Goal: Task Accomplishment & Management: Complete application form

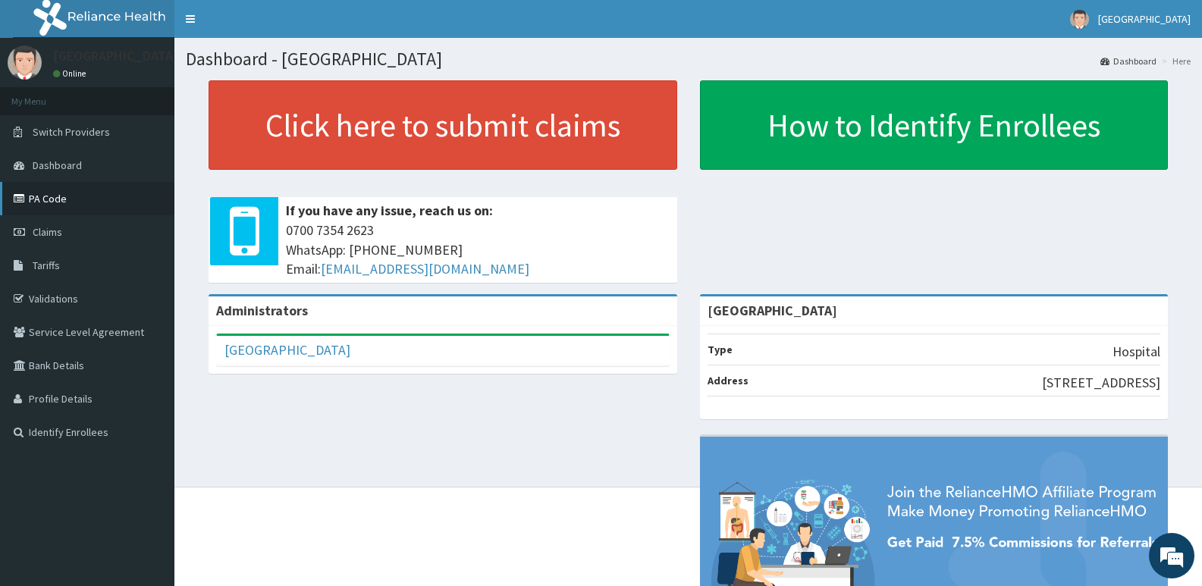
click at [48, 193] on link "PA Code" at bounding box center [87, 198] width 174 height 33
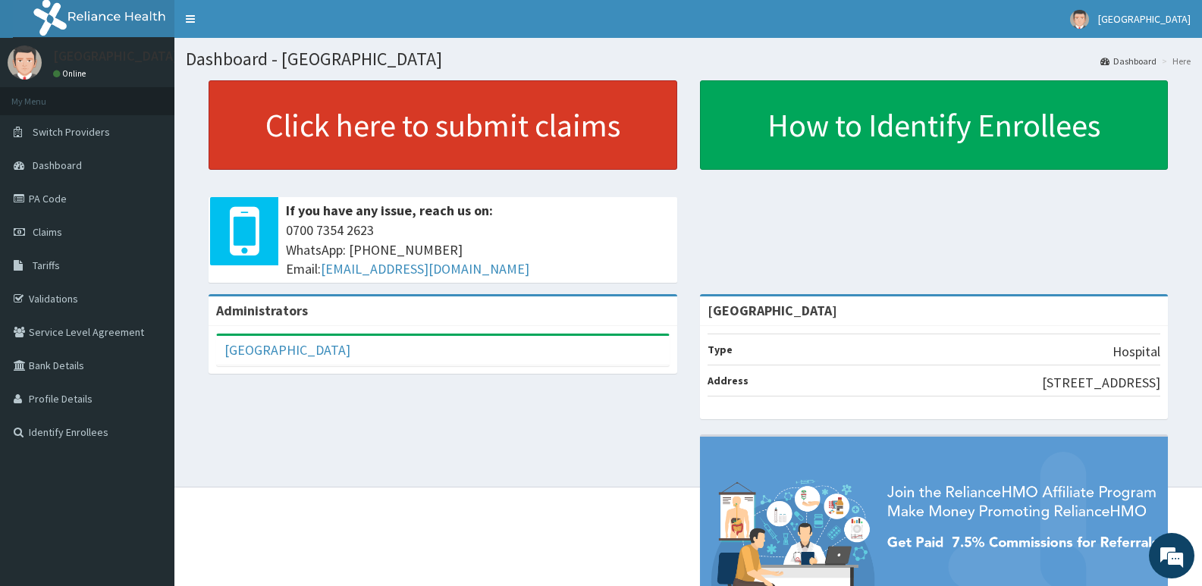
click at [349, 132] on link "Click here to submit claims" at bounding box center [442, 124] width 469 height 89
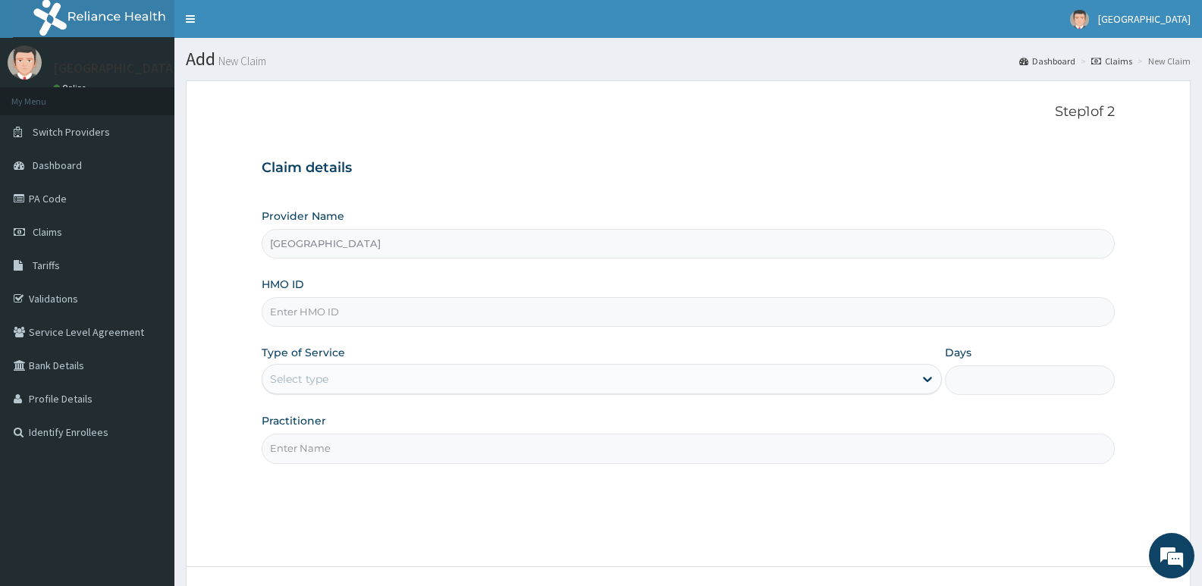
click at [376, 303] on input "HMO ID" at bounding box center [688, 312] width 853 height 30
paste input "WGC/10004/D"
type input "WGC/10004/D"
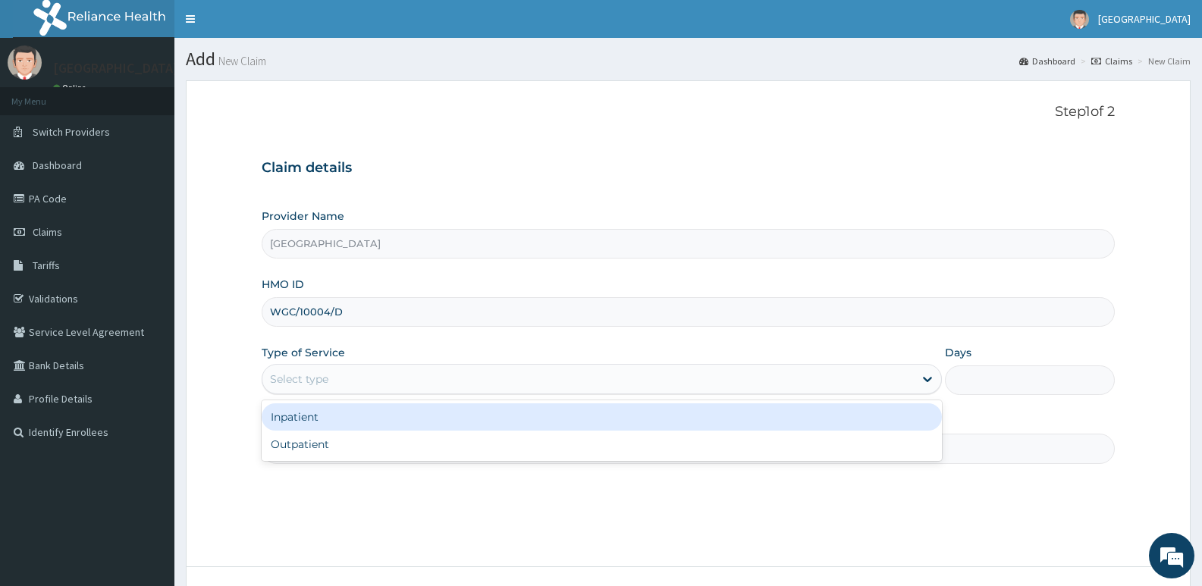
click at [387, 385] on div "Select type" at bounding box center [587, 379] width 650 height 24
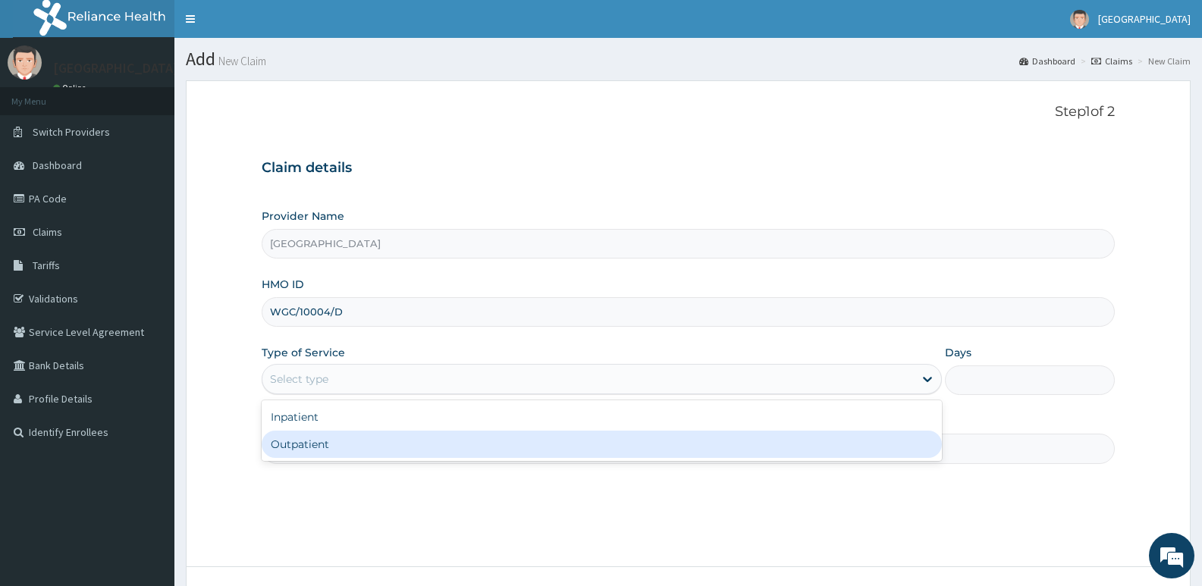
click at [347, 443] on div "Outpatient" at bounding box center [601, 444] width 679 height 27
type input "1"
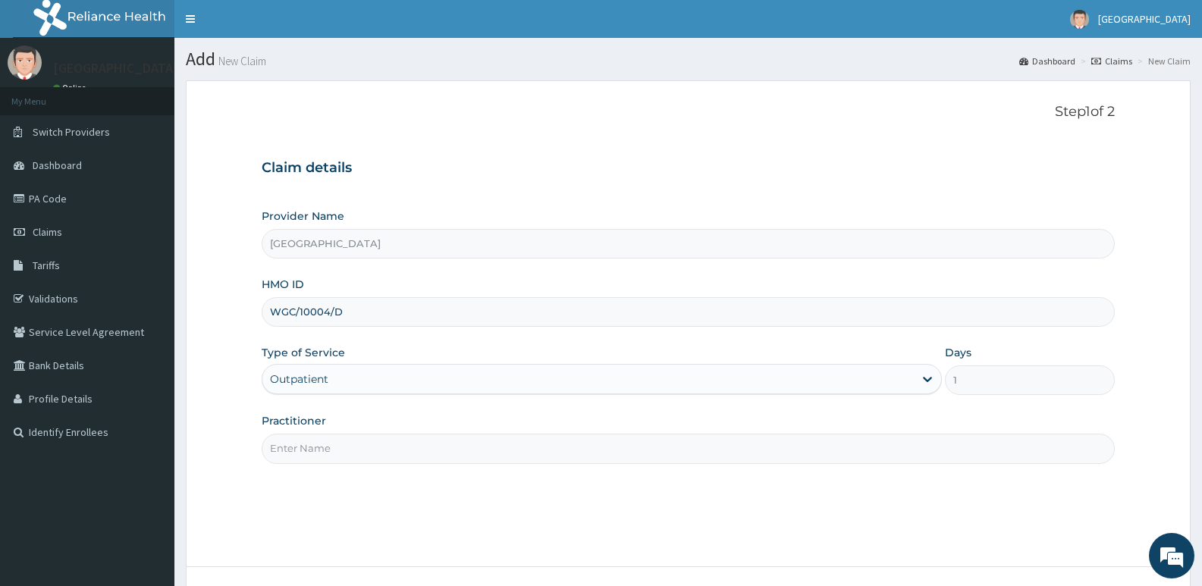
click at [349, 442] on input "Practitioner" at bounding box center [688, 449] width 853 height 30
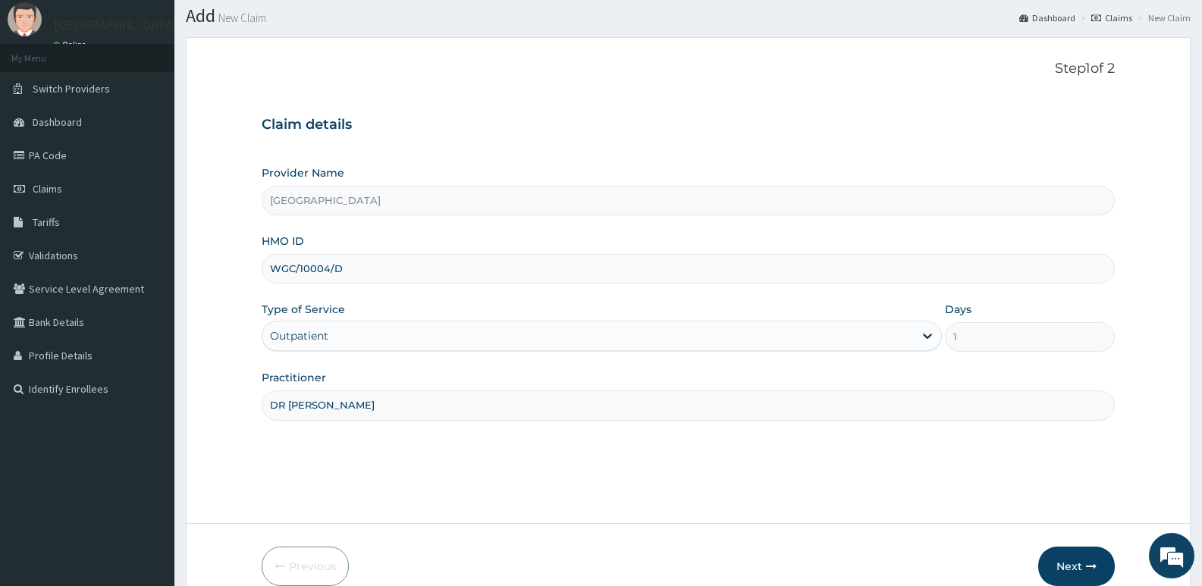
scroll to position [117, 0]
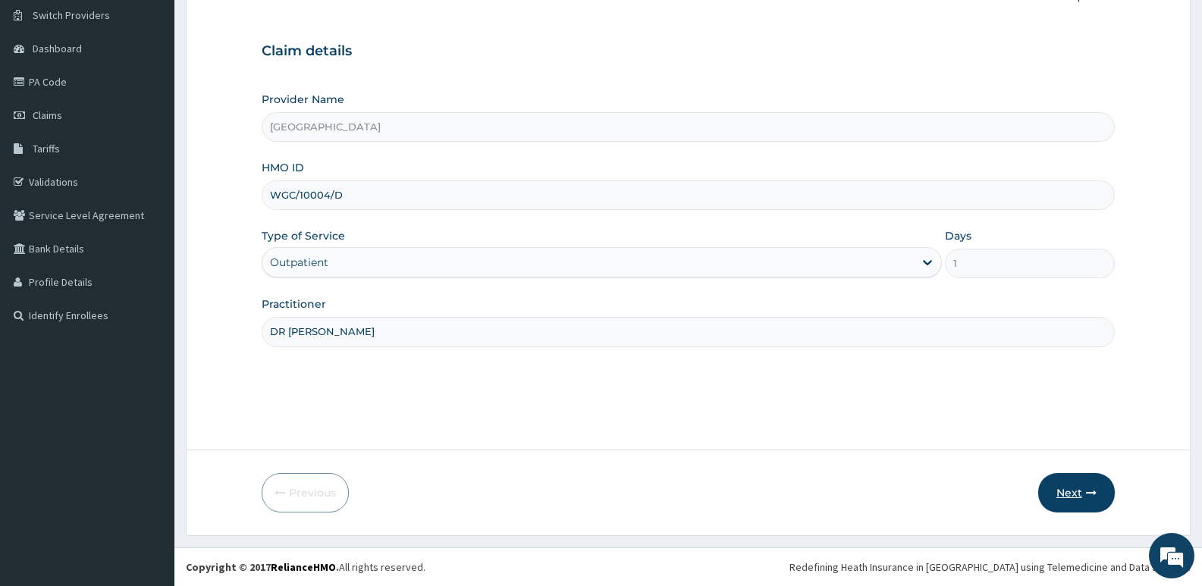
type input "DR [PERSON_NAME]"
click at [1067, 488] on button "Next" at bounding box center [1076, 492] width 77 height 39
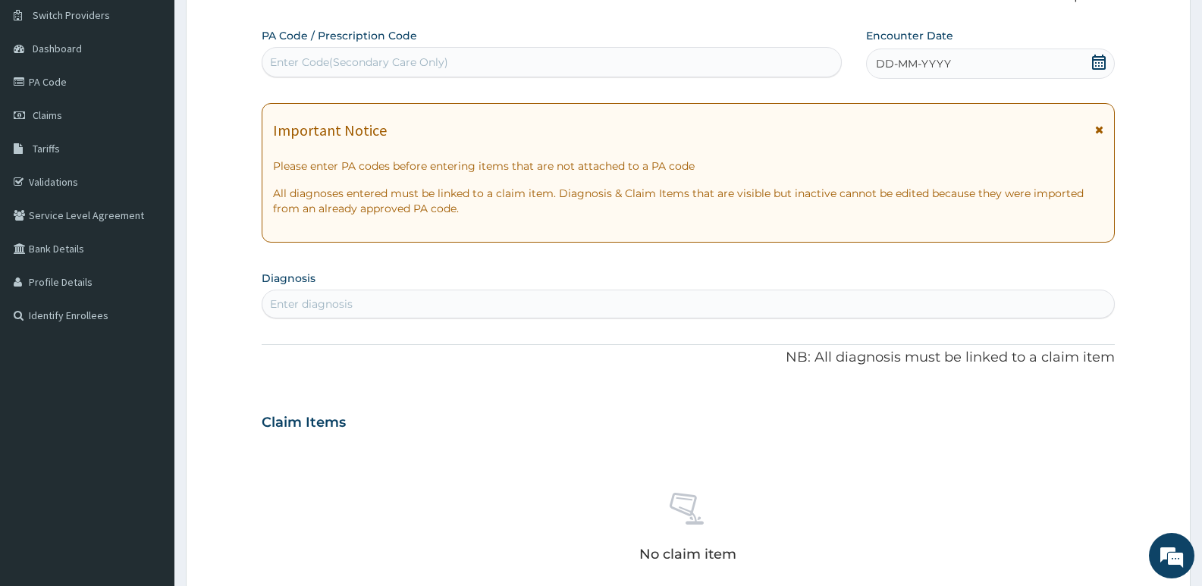
click at [452, 60] on div "Enter Code(Secondary Care Only)" at bounding box center [551, 62] width 578 height 24
paste input "PA/A37CDD"
type input "PA/A37CDD"
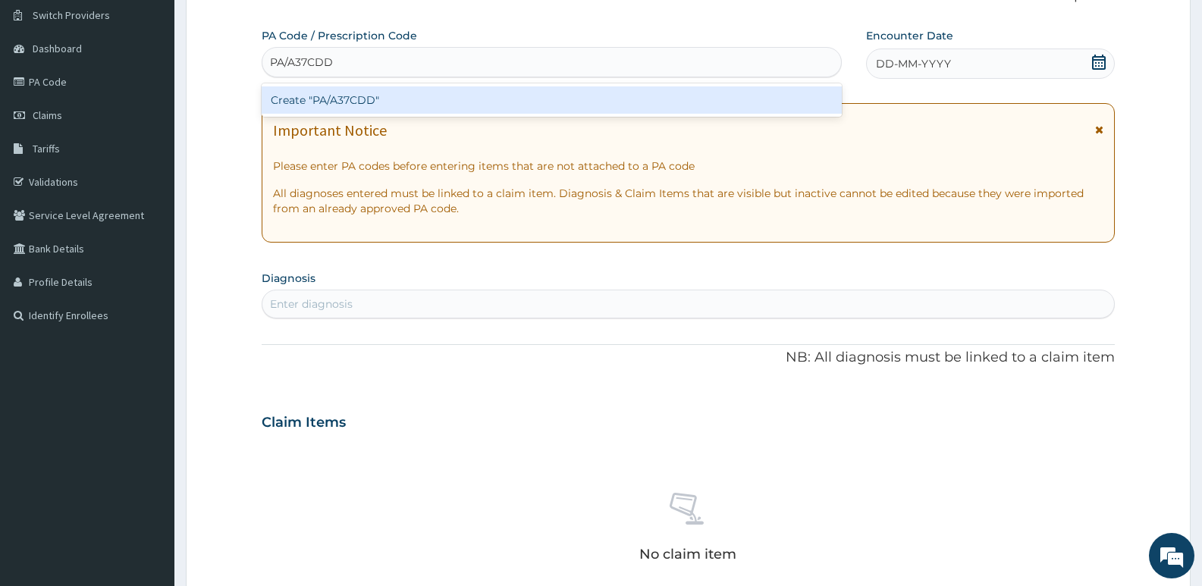
click at [411, 97] on div "Create "PA/A37CDD"" at bounding box center [552, 99] width 580 height 27
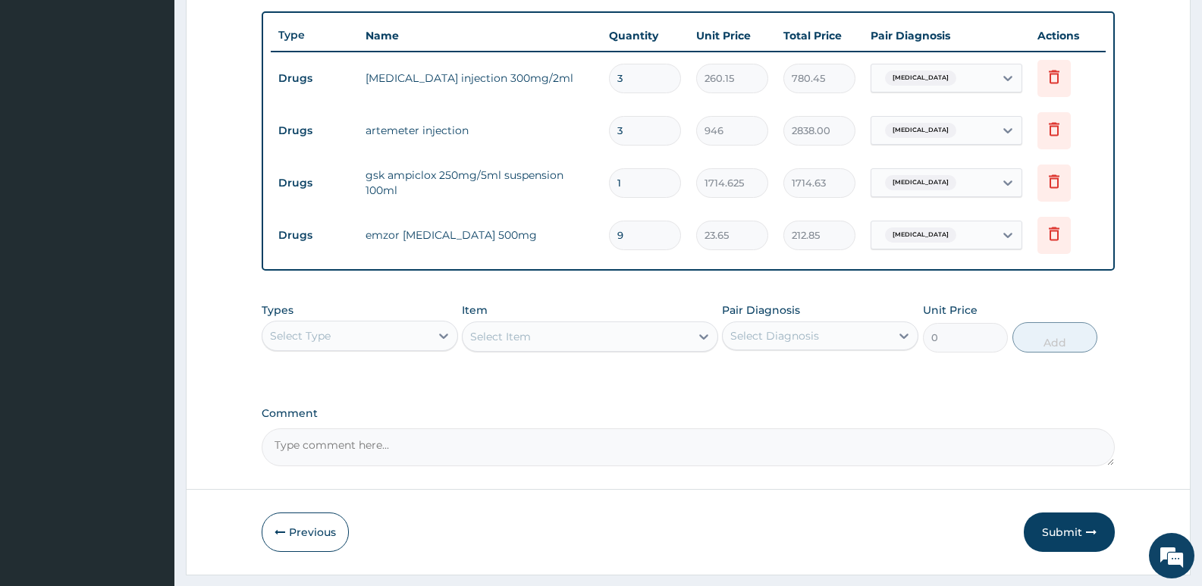
scroll to position [592, 0]
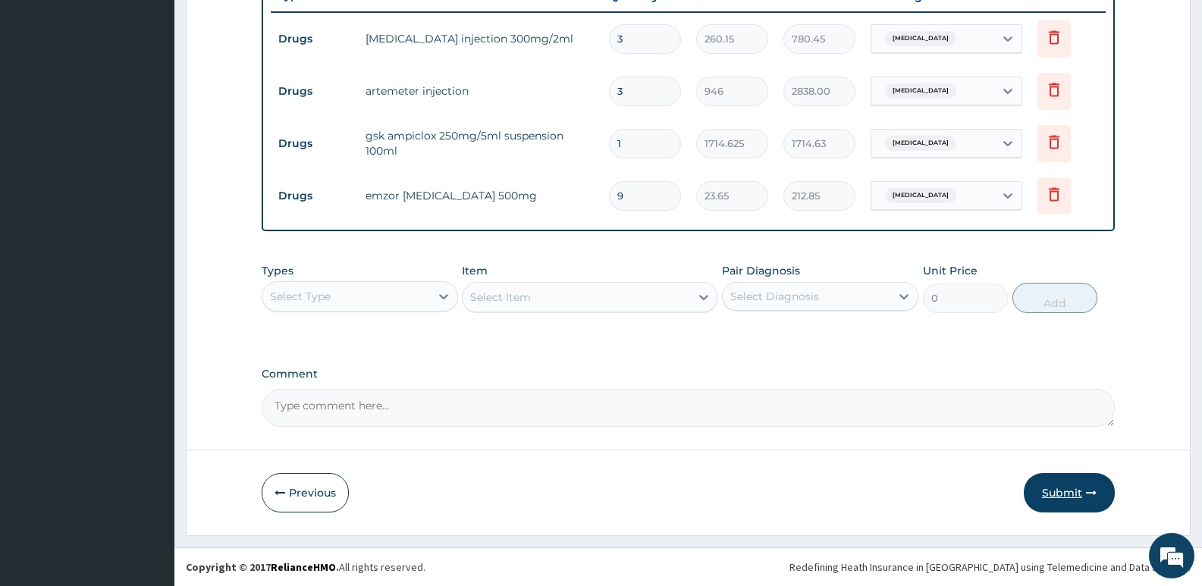
click at [1071, 491] on button "Submit" at bounding box center [1068, 492] width 91 height 39
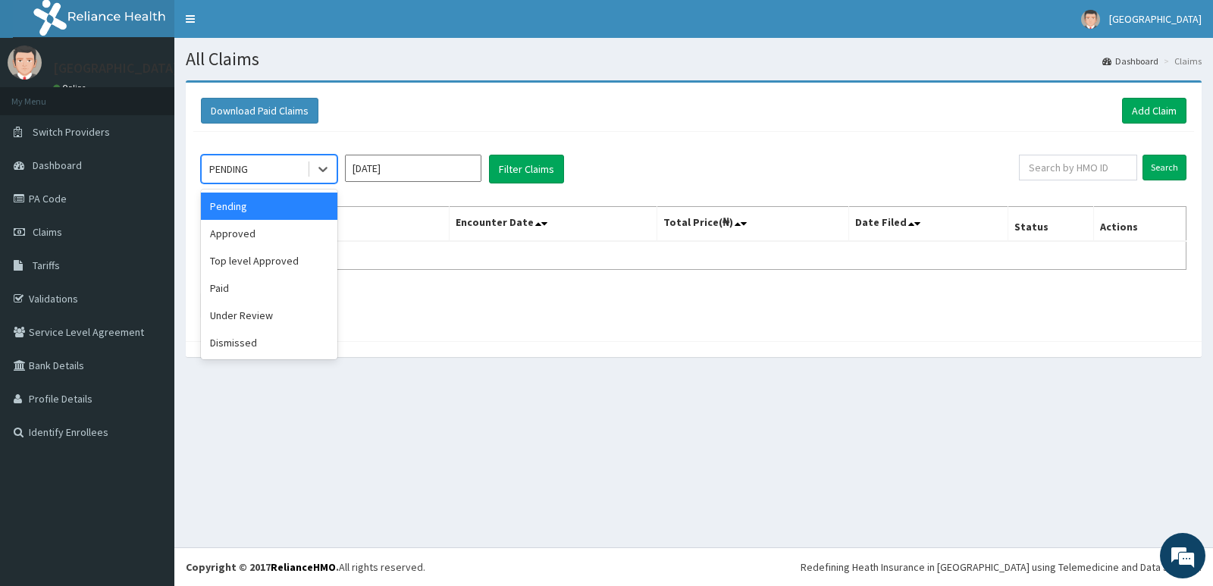
click at [270, 161] on div "PENDING" at bounding box center [254, 169] width 105 height 24
click at [273, 233] on div "Approved" at bounding box center [269, 233] width 136 height 27
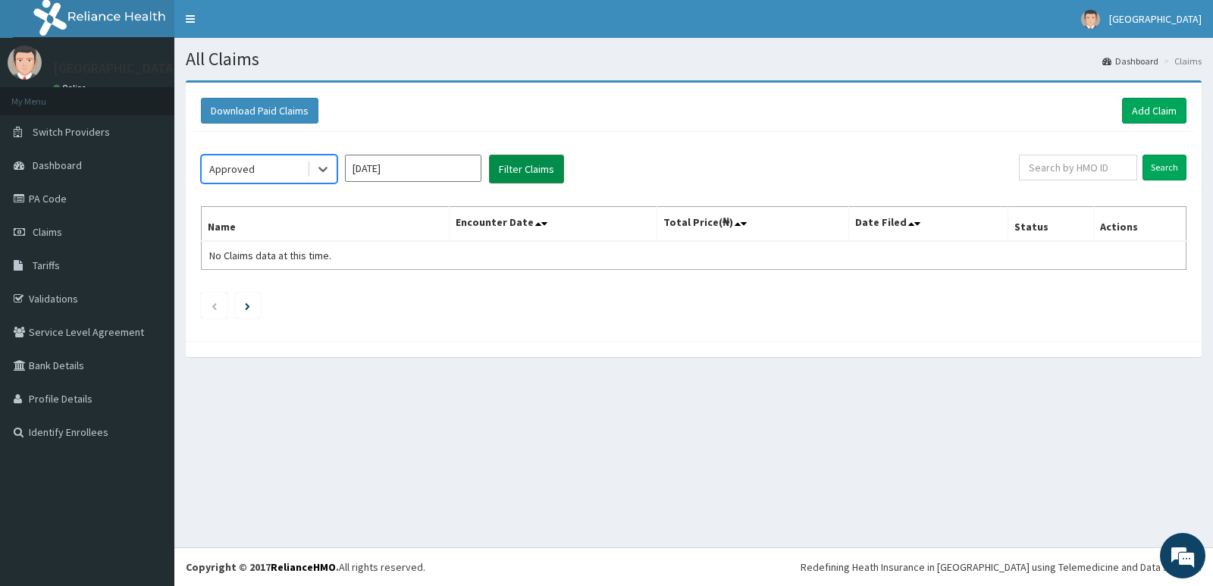
click at [527, 168] on button "Filter Claims" at bounding box center [526, 169] width 75 height 29
